Goal: Information Seeking & Learning: Learn about a topic

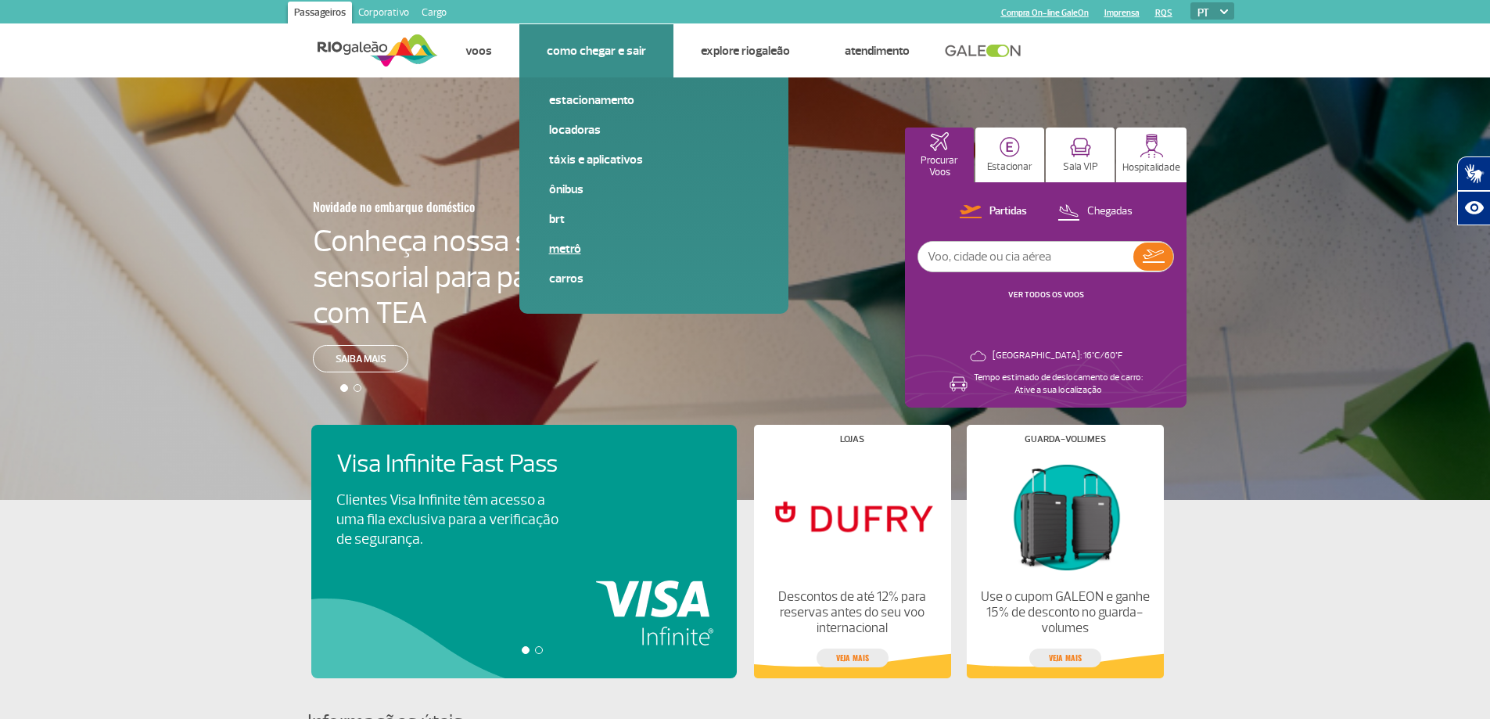
click at [561, 248] on link "Metrô" at bounding box center [654, 248] width 210 height 17
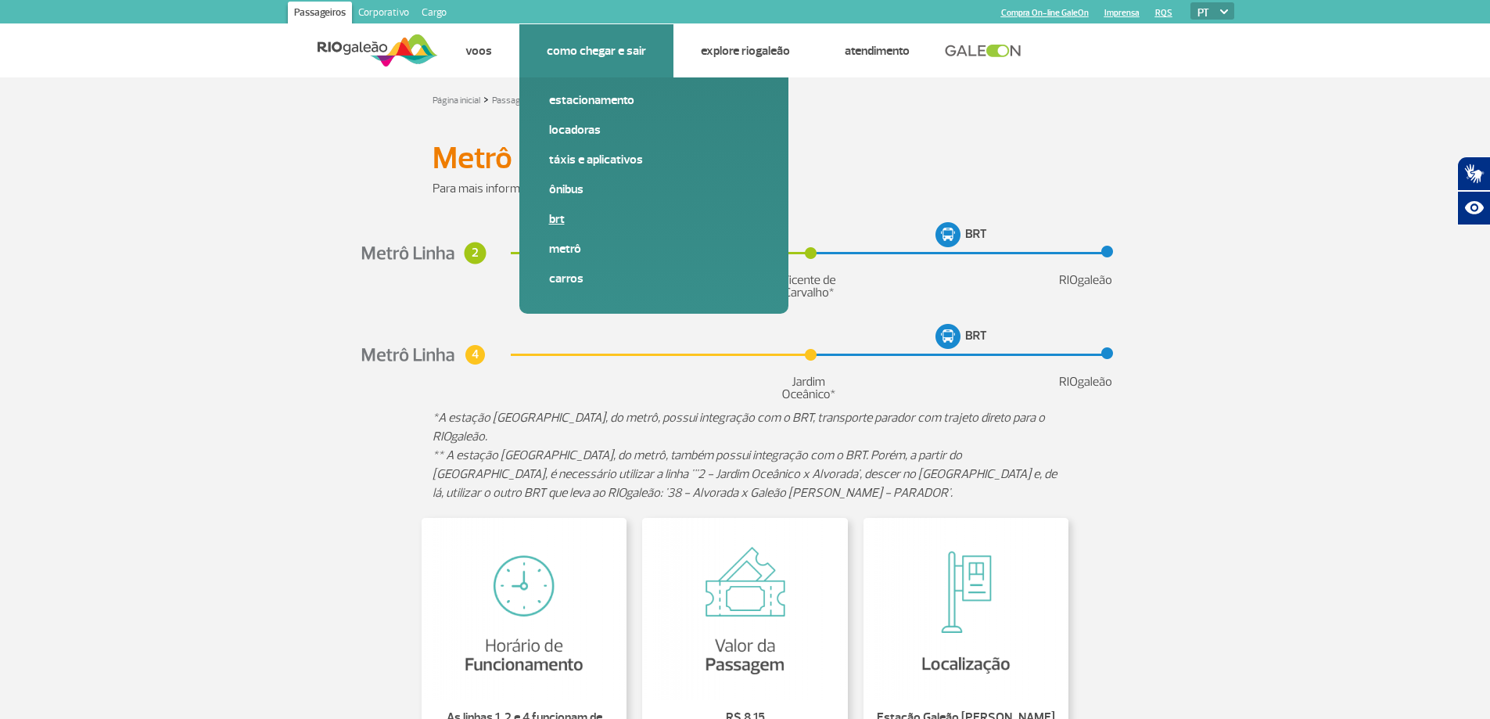
click at [554, 219] on link "BRT" at bounding box center [654, 218] width 210 height 17
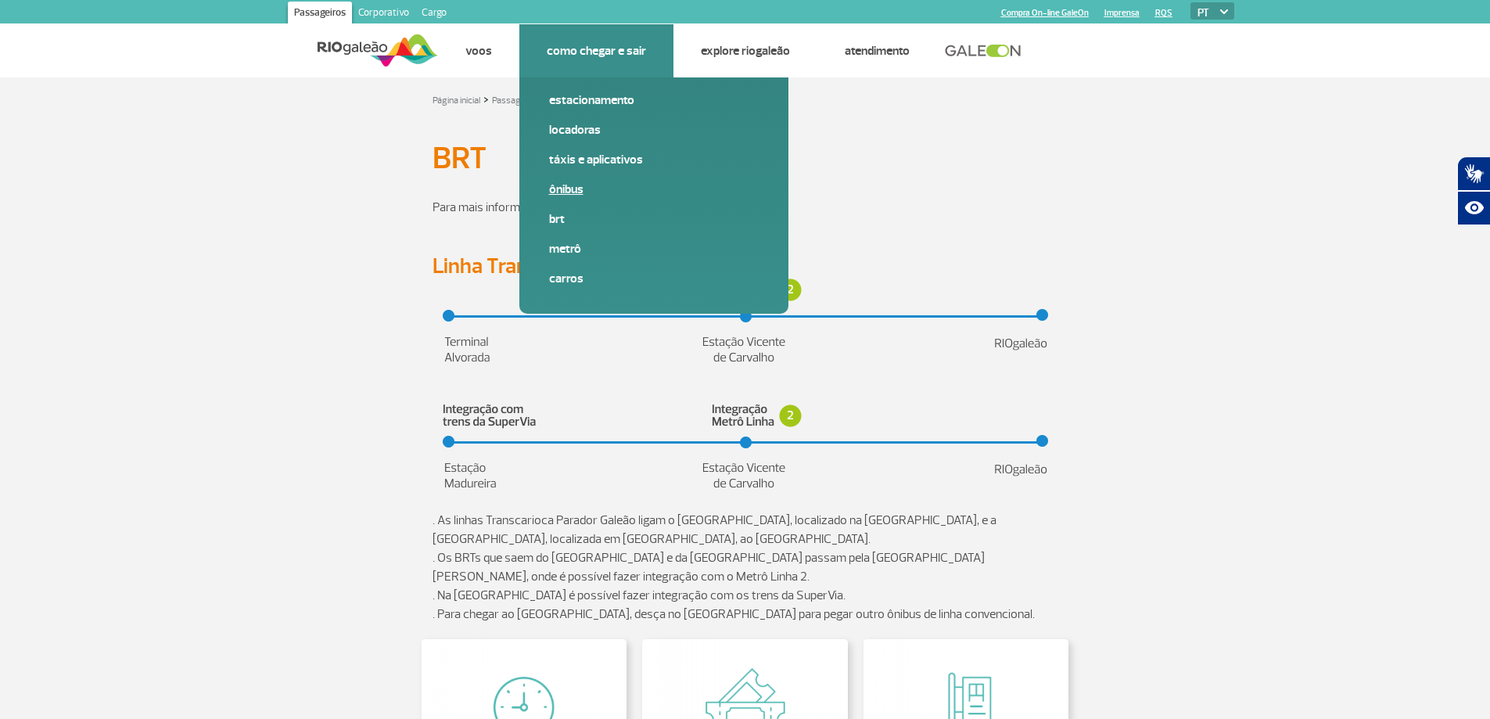
click at [565, 185] on link "Ônibus" at bounding box center [654, 189] width 210 height 17
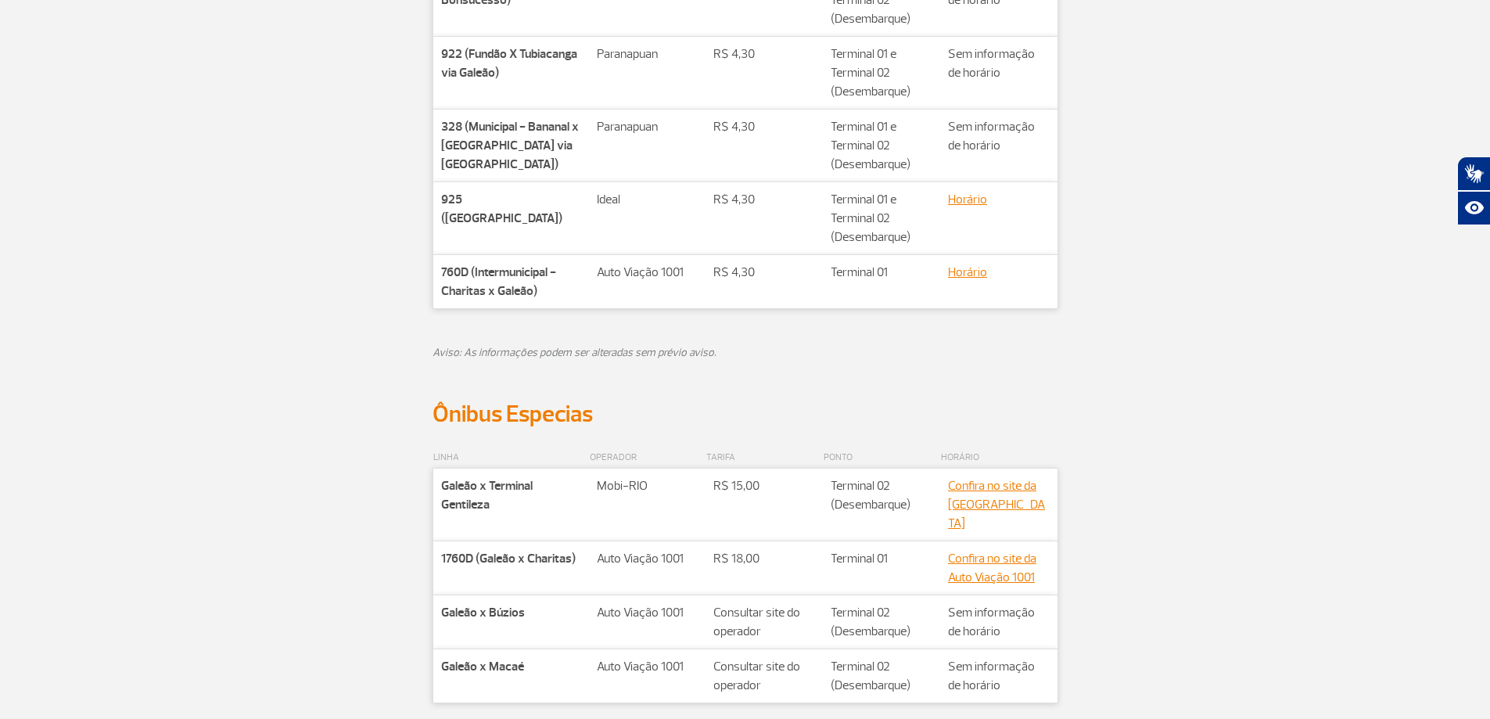
scroll to position [547, 0]
click at [965, 500] on link "Confira no site da [GEOGRAPHIC_DATA]" at bounding box center [996, 503] width 97 height 53
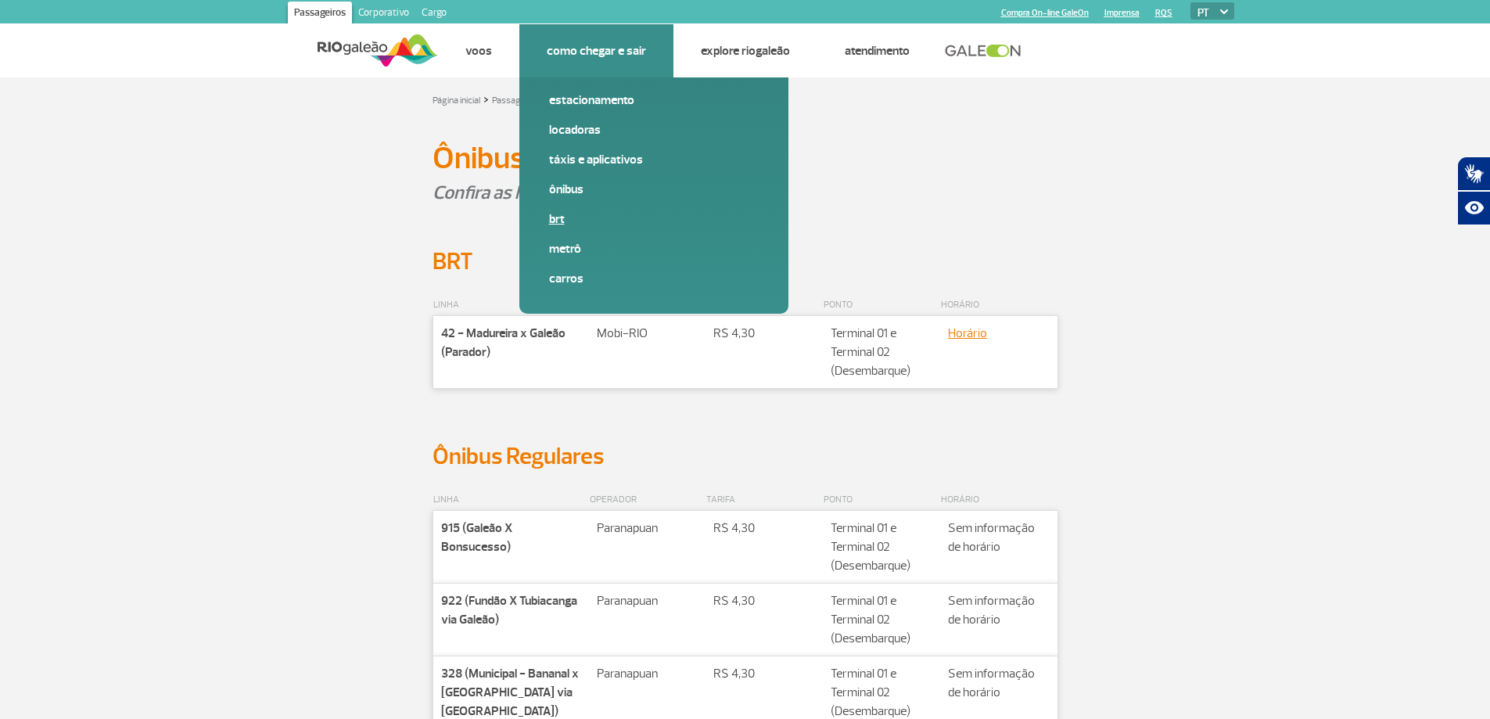
click at [558, 216] on link "BRT" at bounding box center [654, 218] width 210 height 17
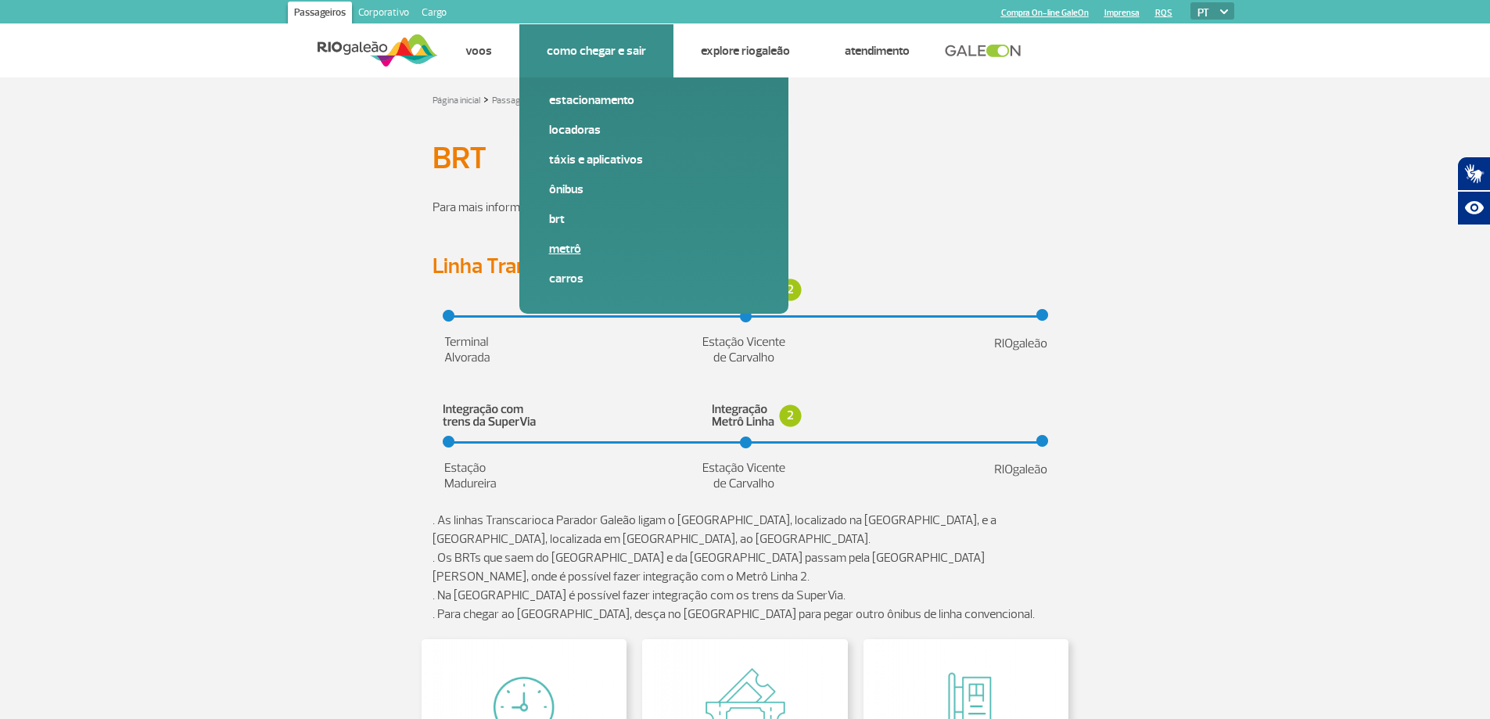
click at [554, 249] on link "Metrô" at bounding box center [654, 248] width 210 height 17
